Goal: Complete application form

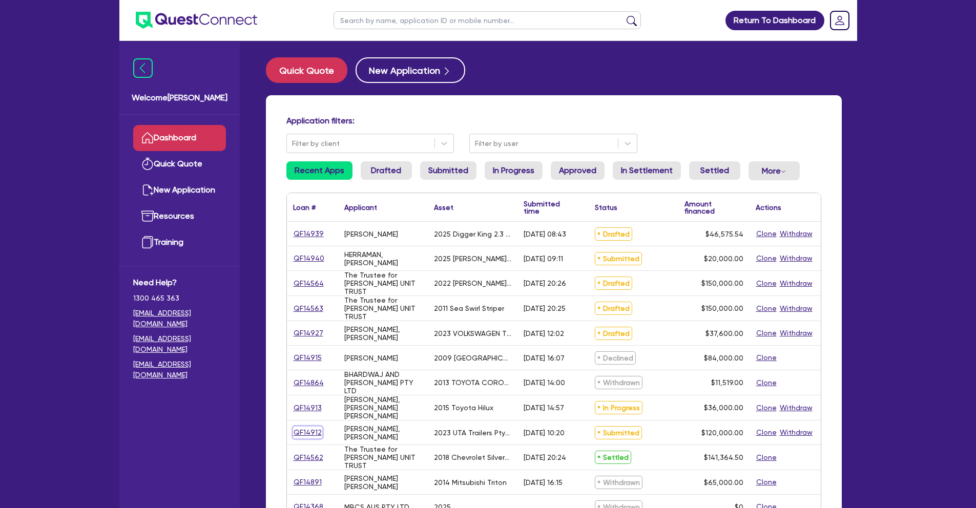
click at [297, 427] on link "QF14912" at bounding box center [307, 433] width 29 height 12
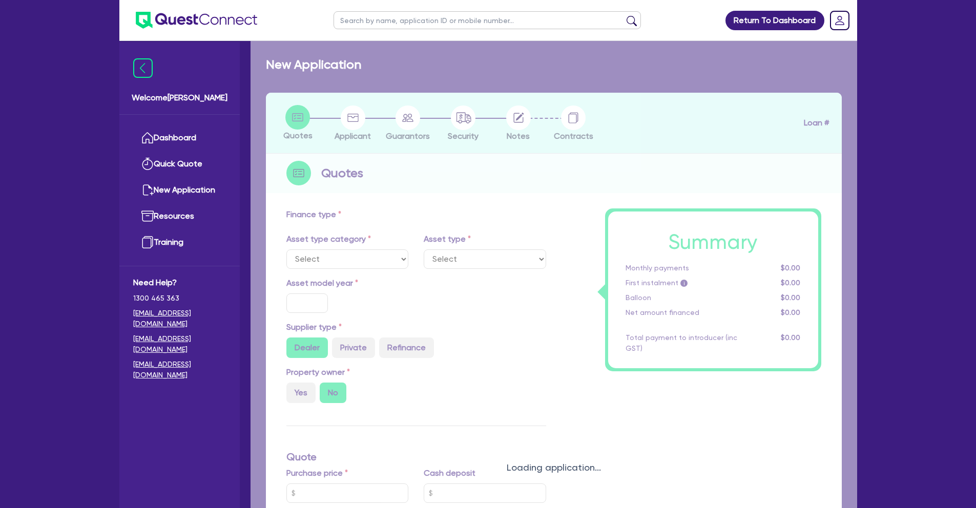
select select "PRIMARY_ASSETS"
type input "2023"
radio input "false"
radio input "true"
type input "120,000"
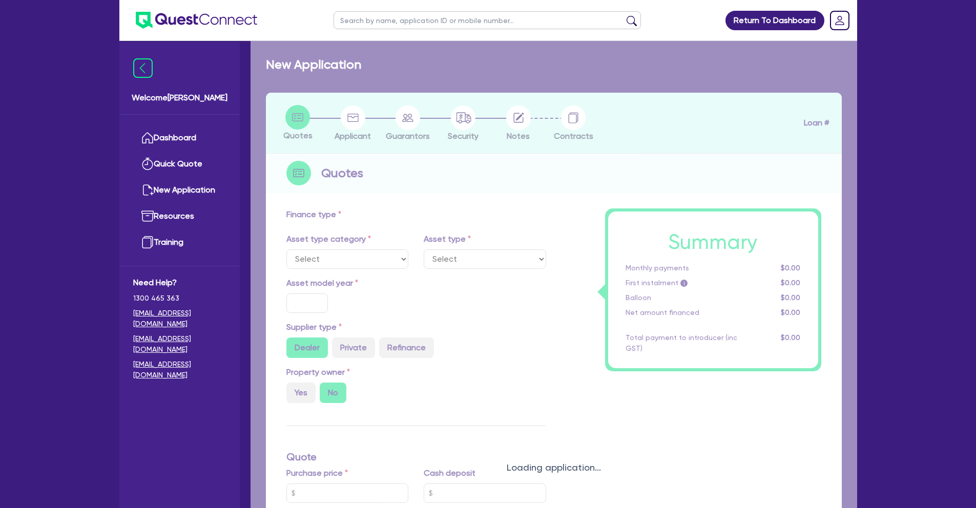
type input "5"
type input "6,000"
type input "17"
type input "300"
select select "HEAVY_TRUCKS"
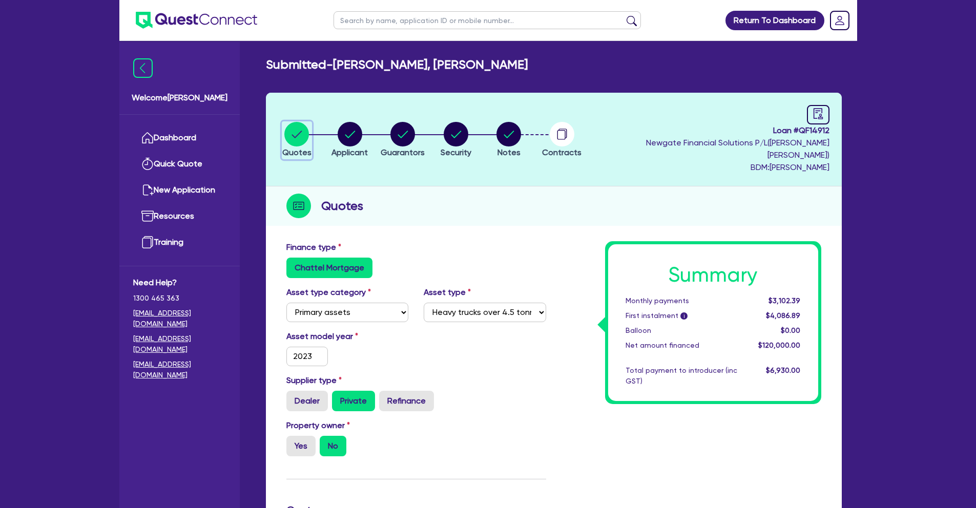
click at [303, 139] on button "Quotes" at bounding box center [297, 140] width 30 height 38
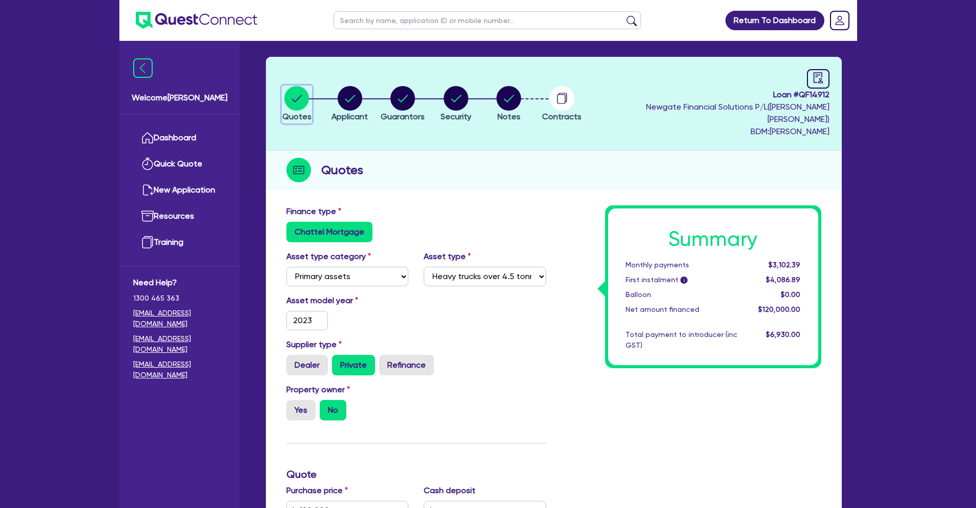
scroll to position [100, 0]
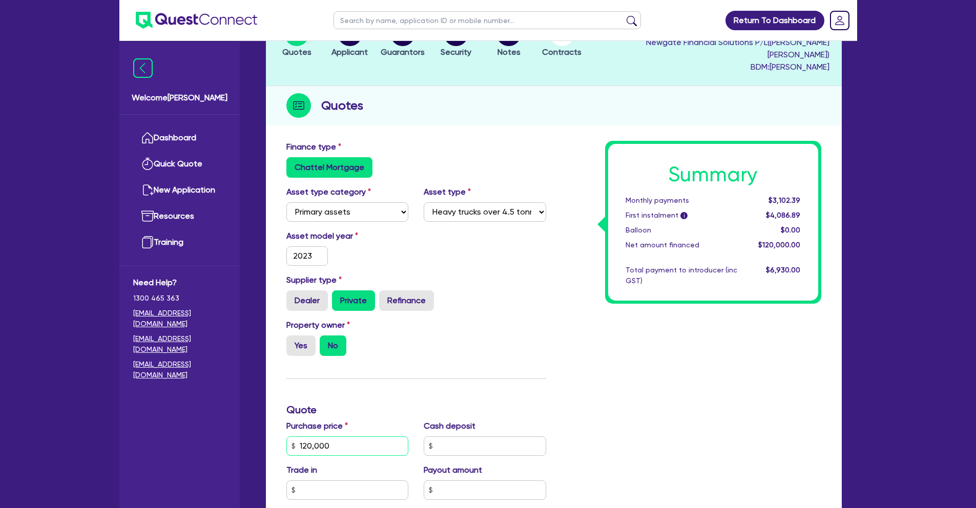
click at [311, 437] on input "120,000" at bounding box center [347, 446] width 122 height 19
type input "132,000"
click at [585, 397] on div "Summary Monthly payments $3,102.39 First instalment i $4,086.89 Balloon $0.00 N…" at bounding box center [691, 440] width 275 height 599
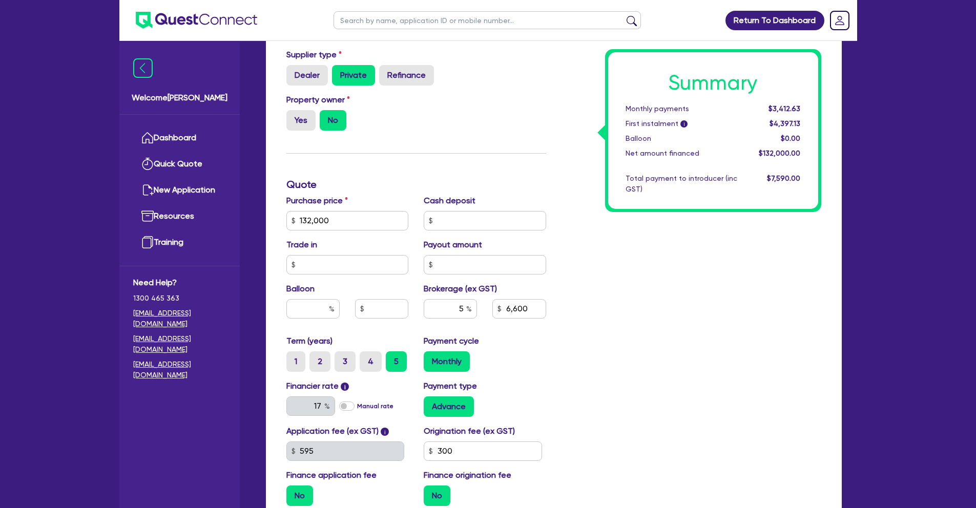
scroll to position [435, 0]
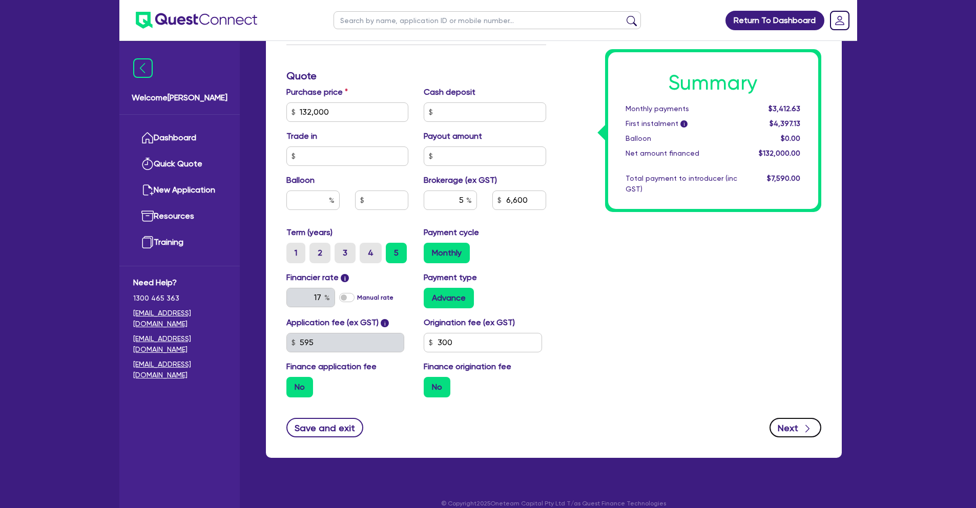
click at [800, 418] on button "Next" at bounding box center [796, 427] width 52 height 19
type input "6,600"
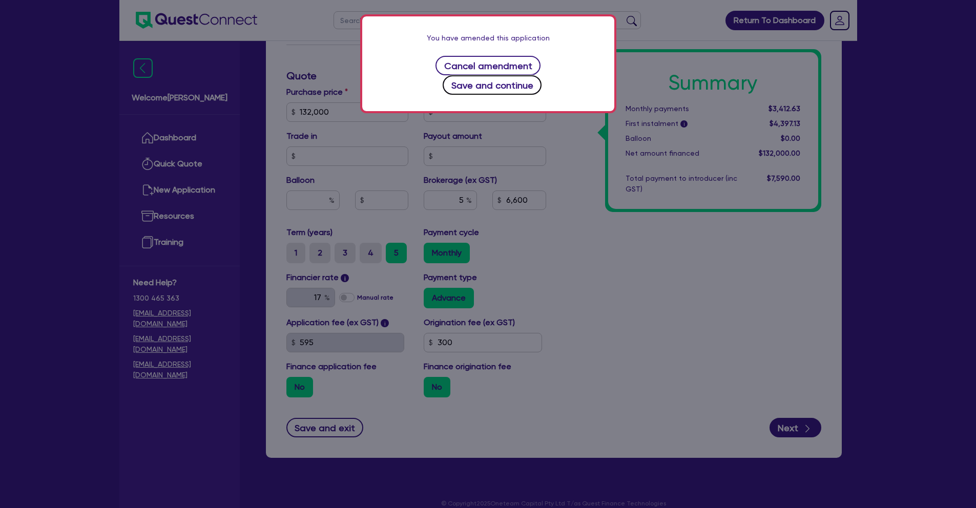
click at [542, 75] on button "Save and continue" at bounding box center [492, 84] width 99 height 19
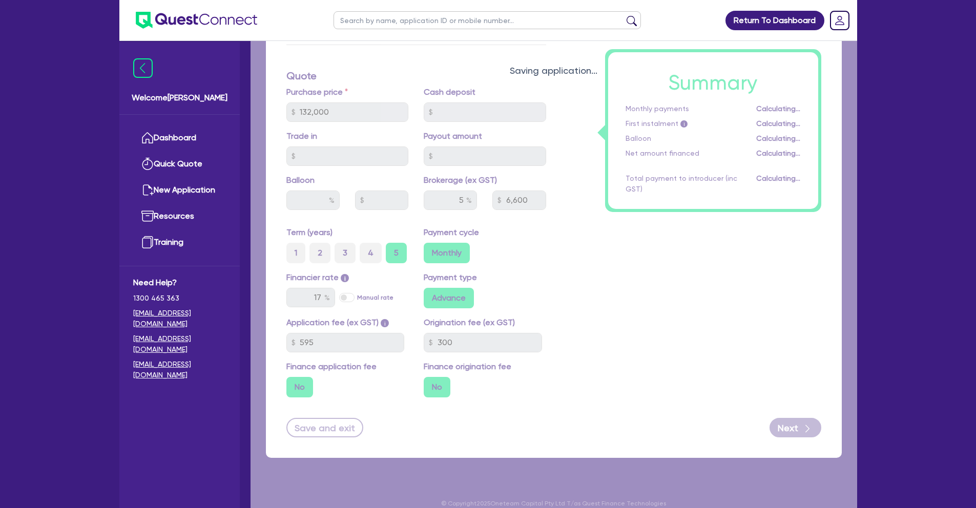
select select "SOLE_TRADER"
select select "BUILDING_CONSTRUCTION"
select select "BUSINESSES_INFRASTRUCTURE_PROJECT"
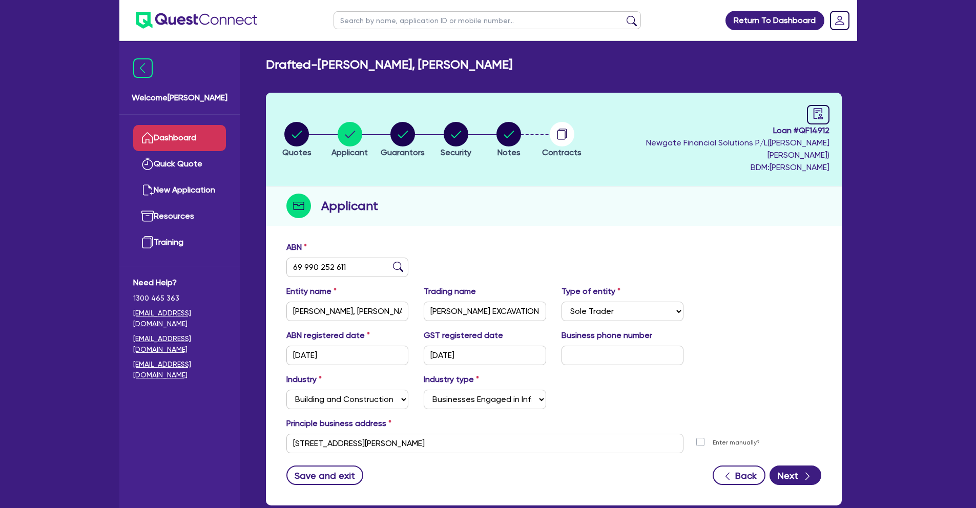
click at [187, 143] on link "Dashboard" at bounding box center [179, 138] width 93 height 26
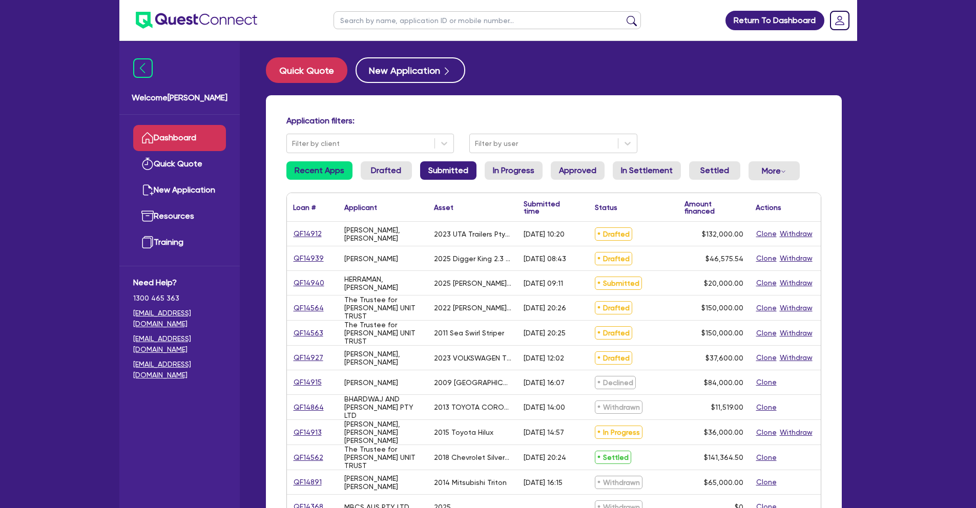
click at [433, 165] on link "Submitted" at bounding box center [448, 170] width 56 height 18
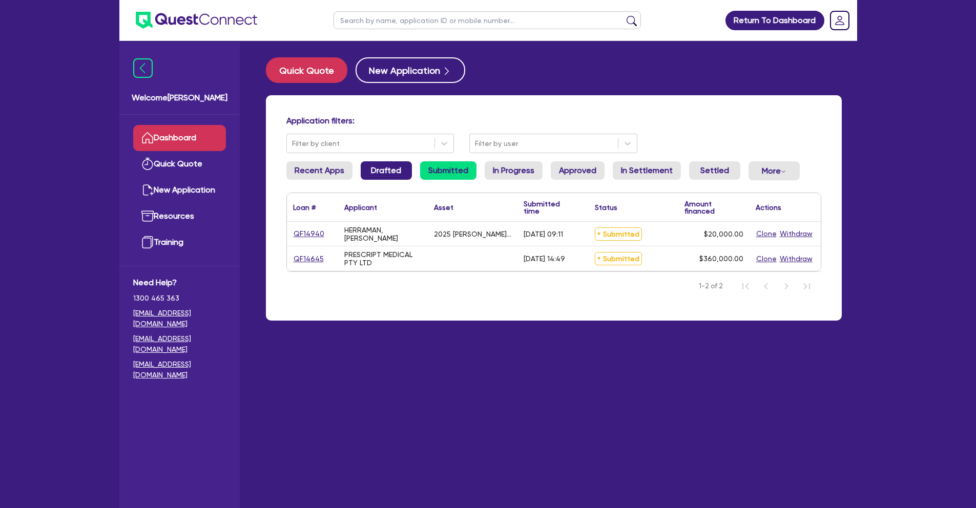
click at [382, 169] on link "Drafted" at bounding box center [386, 170] width 51 height 18
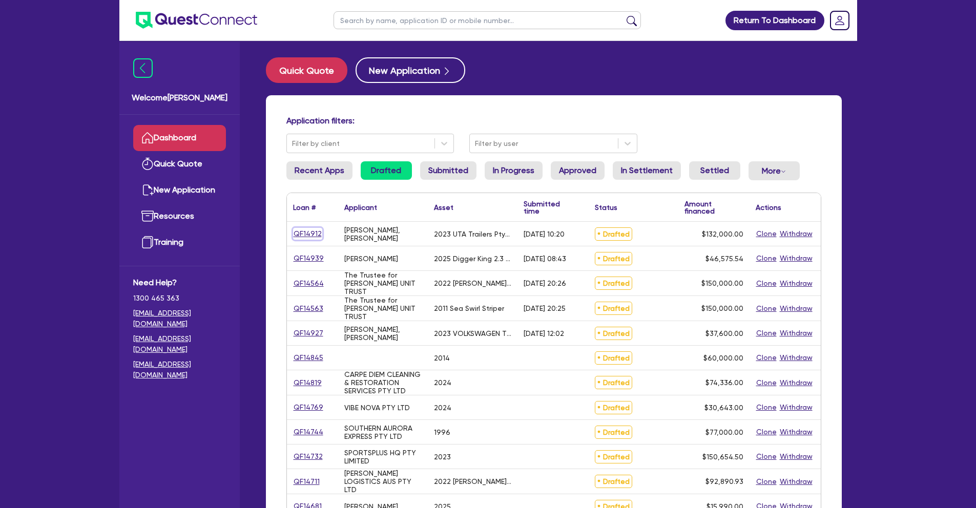
click at [308, 232] on link "QF14912" at bounding box center [307, 234] width 29 height 12
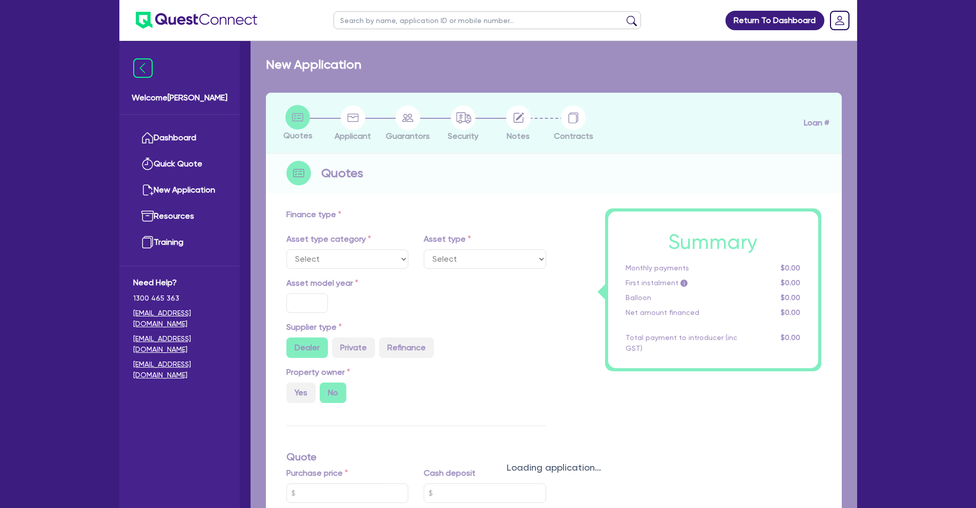
select select "PRIMARY_ASSETS"
type input "2023"
radio input "false"
radio input "true"
type input "132,000"
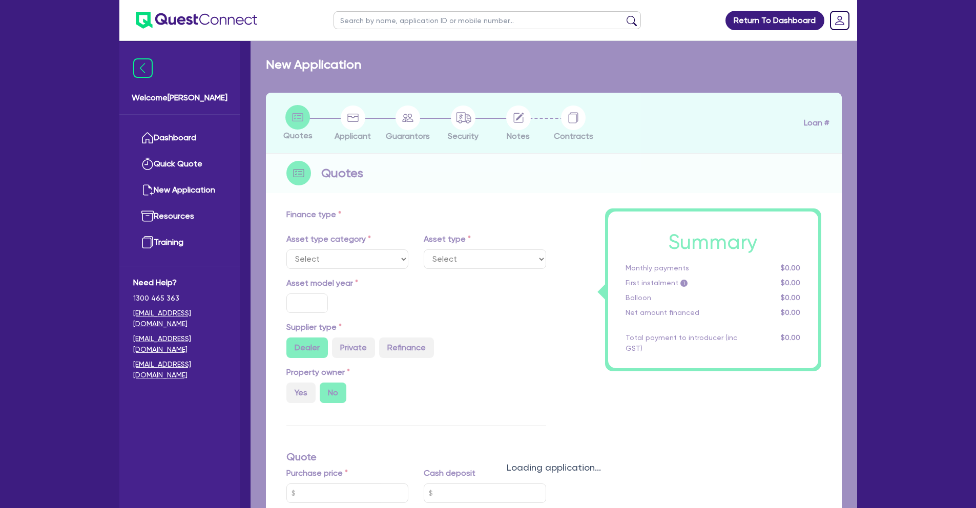
type input "5"
type input "6,600"
type input "17"
type input "300"
select select "HEAVY_TRUCKS"
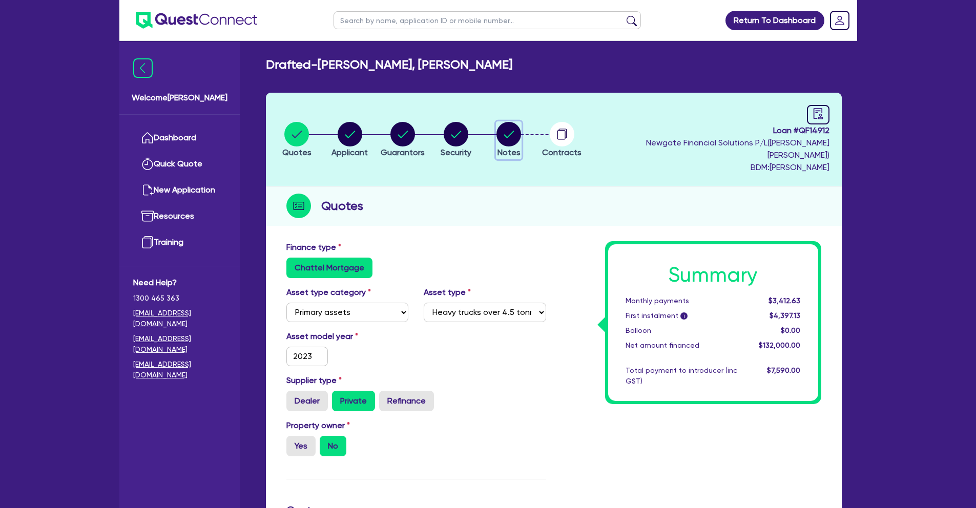
click at [517, 132] on circle "button" at bounding box center [509, 134] width 25 height 25
select select "Quest Finance - Own Book"
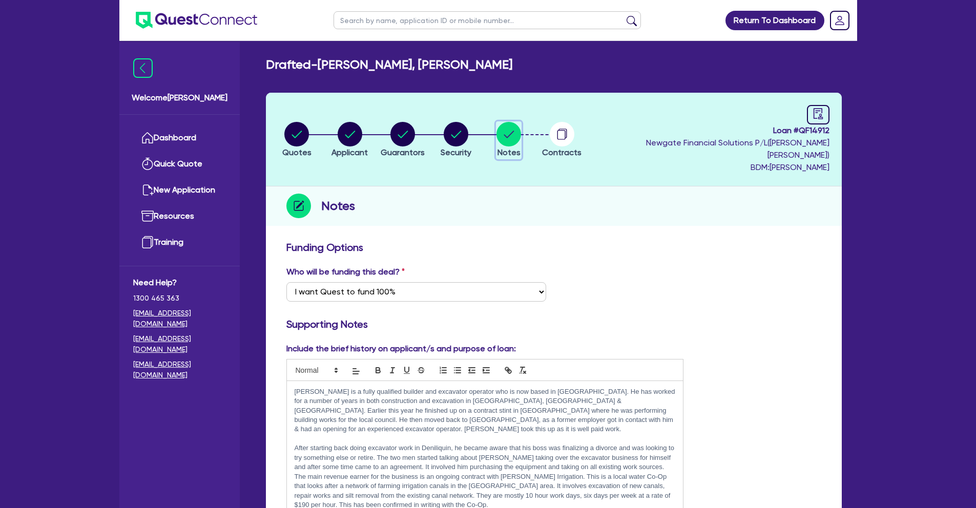
scroll to position [801, 0]
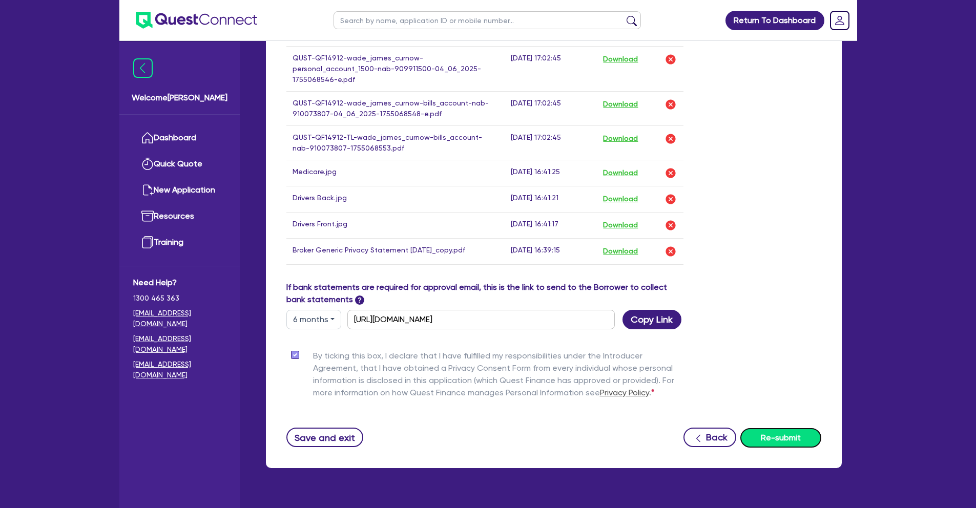
click at [776, 428] on button "Re-submit" at bounding box center [780, 437] width 81 height 19
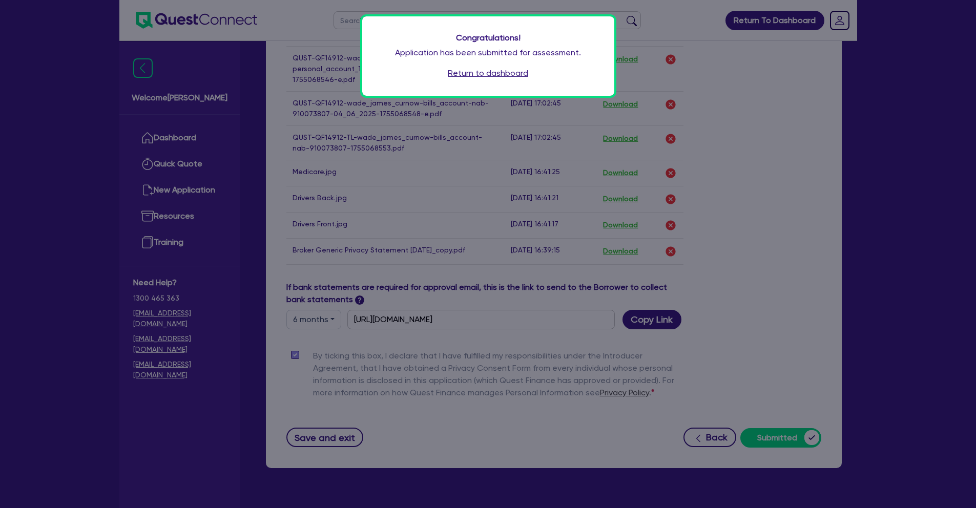
click at [470, 70] on link "Return to dashboard" at bounding box center [488, 73] width 80 height 12
